Goal: Task Accomplishment & Management: Manage account settings

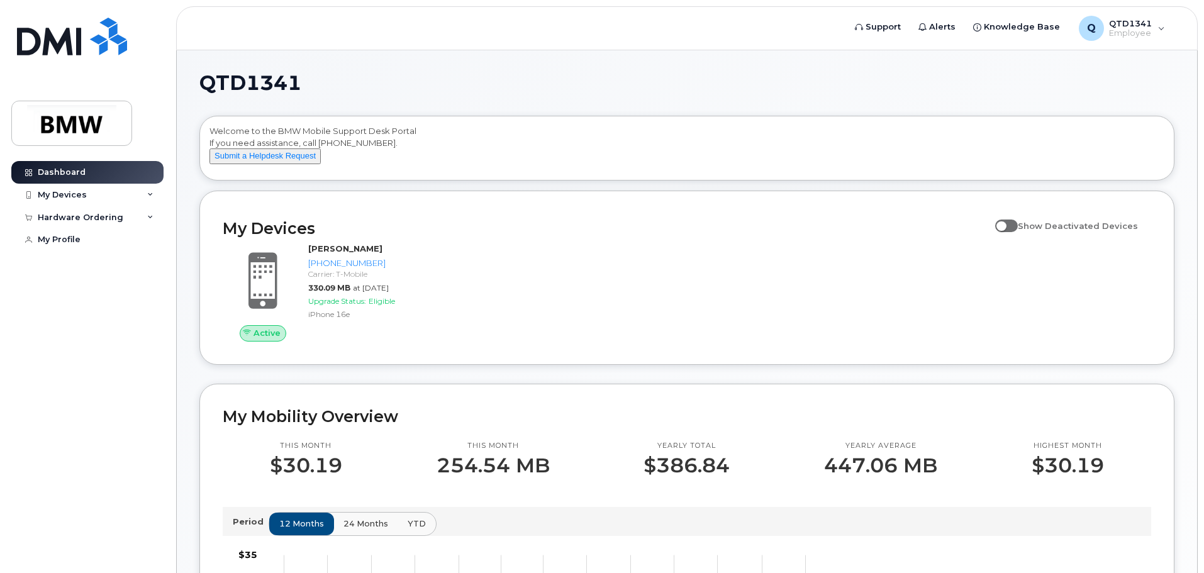
click at [1018, 232] on span at bounding box center [1006, 225] width 23 height 13
click at [1005, 224] on input "Show Deactivated Devices" at bounding box center [1000, 219] width 10 height 10
click at [1007, 232] on span at bounding box center [1006, 225] width 23 height 13
click at [1005, 224] on input "Show Deactivated Devices" at bounding box center [1000, 219] width 10 height 10
checkbox input "false"
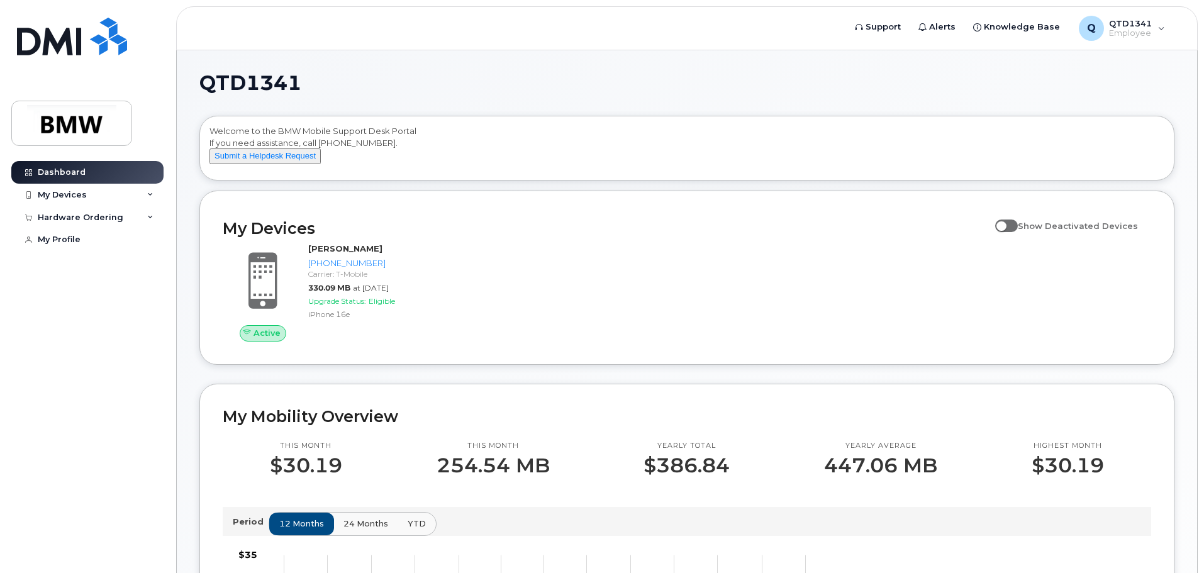
click at [677, 271] on div "Active Levon Jagers 864-906-2451 Carrier: T-Mobile 330.09 MB at Sep 01, 2025 Up…" at bounding box center [686, 291] width 943 height 113
click at [108, 198] on div "My Devices" at bounding box center [87, 195] width 152 height 23
click at [111, 194] on div "My Devices" at bounding box center [87, 195] width 152 height 23
click at [91, 216] on div "Hardware Ordering" at bounding box center [81, 218] width 86 height 10
click at [91, 215] on div "Hardware Ordering" at bounding box center [81, 218] width 86 height 10
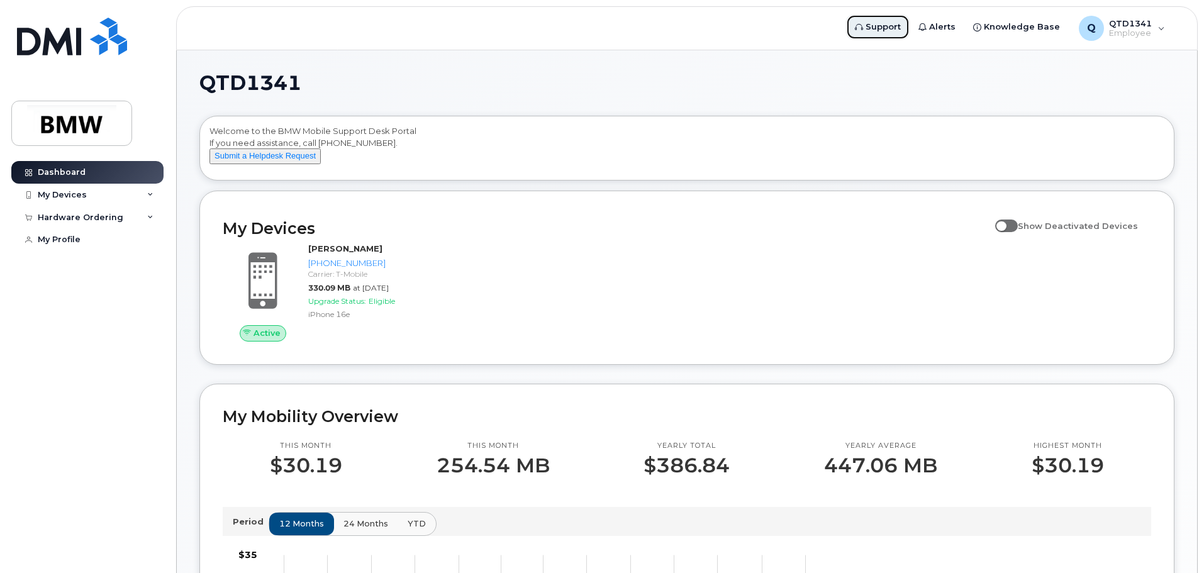
click at [897, 30] on span "Support" at bounding box center [882, 27] width 35 height 13
click at [67, 197] on div "My Devices" at bounding box center [62, 195] width 49 height 10
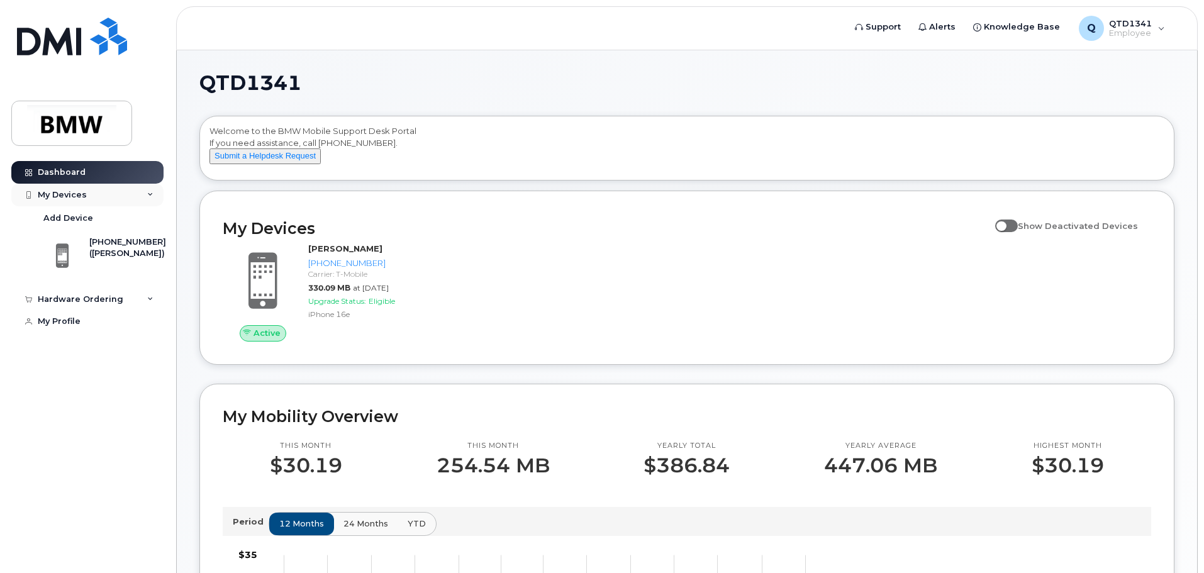
click at [67, 197] on div "My Devices" at bounding box center [62, 195] width 49 height 10
click at [108, 209] on div "Hardware Ordering" at bounding box center [87, 217] width 152 height 23
click at [101, 223] on div "Hardware Ordering" at bounding box center [87, 217] width 152 height 23
click at [76, 241] on div "My Profile" at bounding box center [59, 240] width 43 height 10
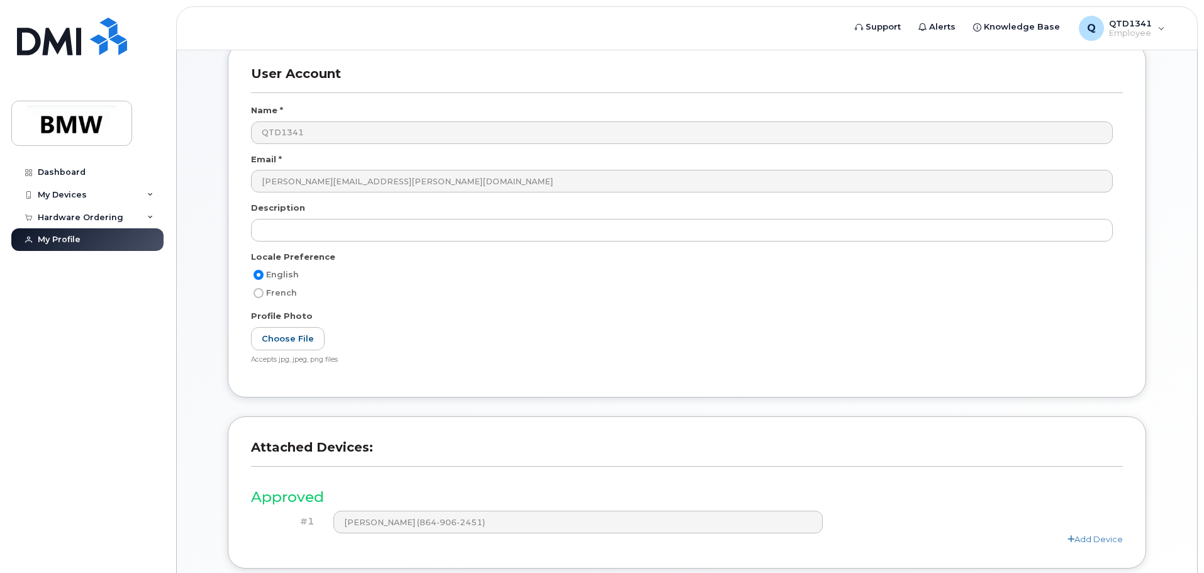
scroll to position [238, 0]
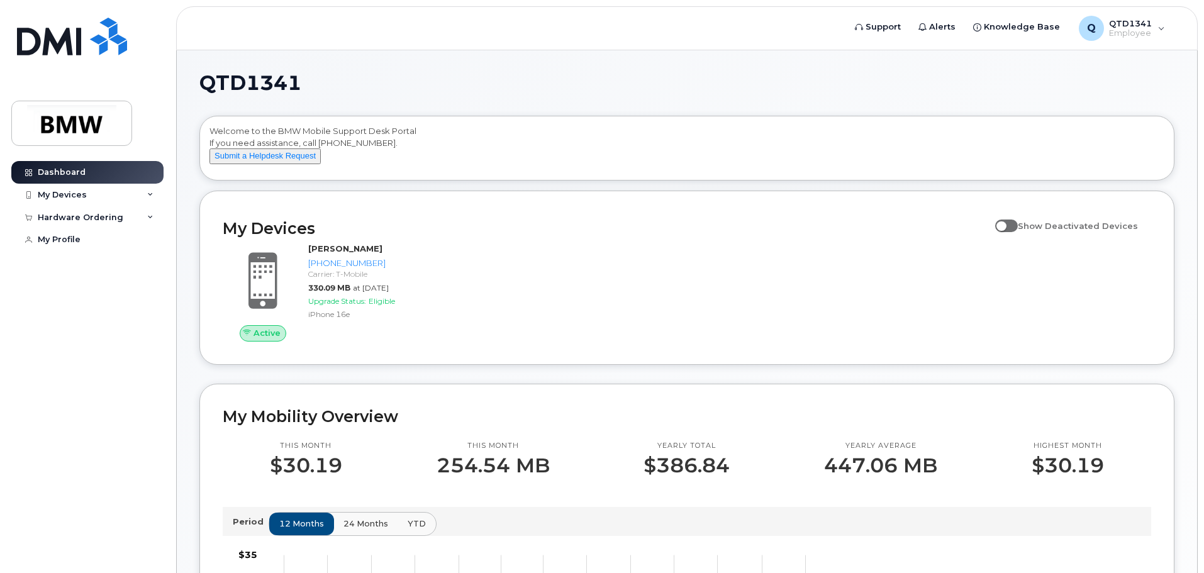
click at [1018, 232] on span at bounding box center [1006, 225] width 23 height 13
click at [1005, 224] on input "Show Deactivated Devices" at bounding box center [1000, 219] width 10 height 10
checkbox input "true"
click at [1018, 232] on span at bounding box center [1006, 225] width 23 height 13
click at [1005, 224] on input "Show Deactivated Devices" at bounding box center [1000, 219] width 10 height 10
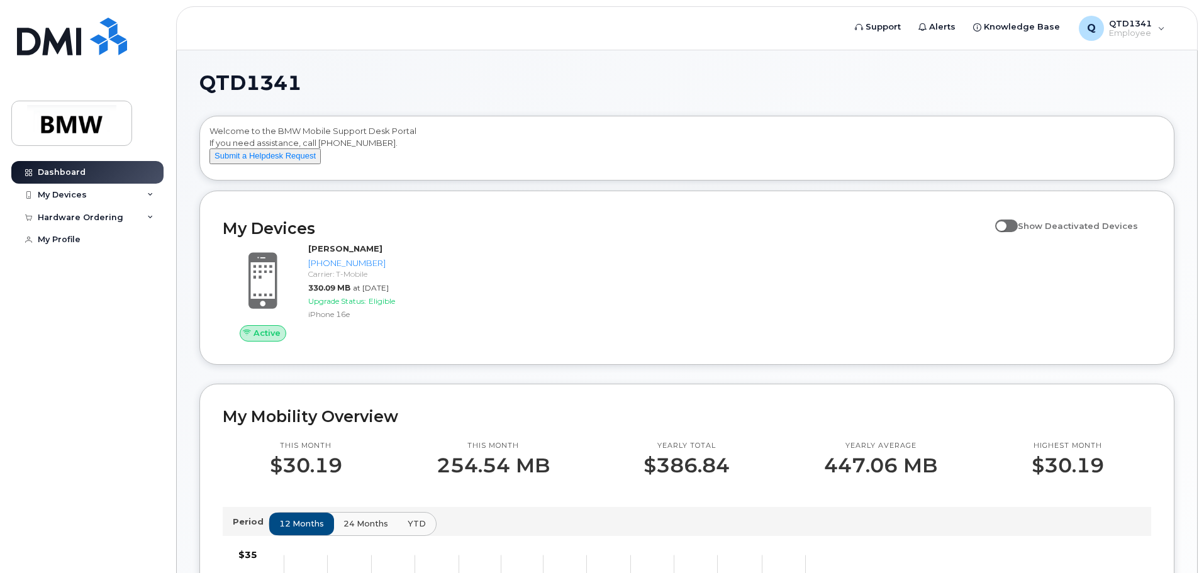
checkbox input "true"
